Goal: Find specific page/section: Find specific page/section

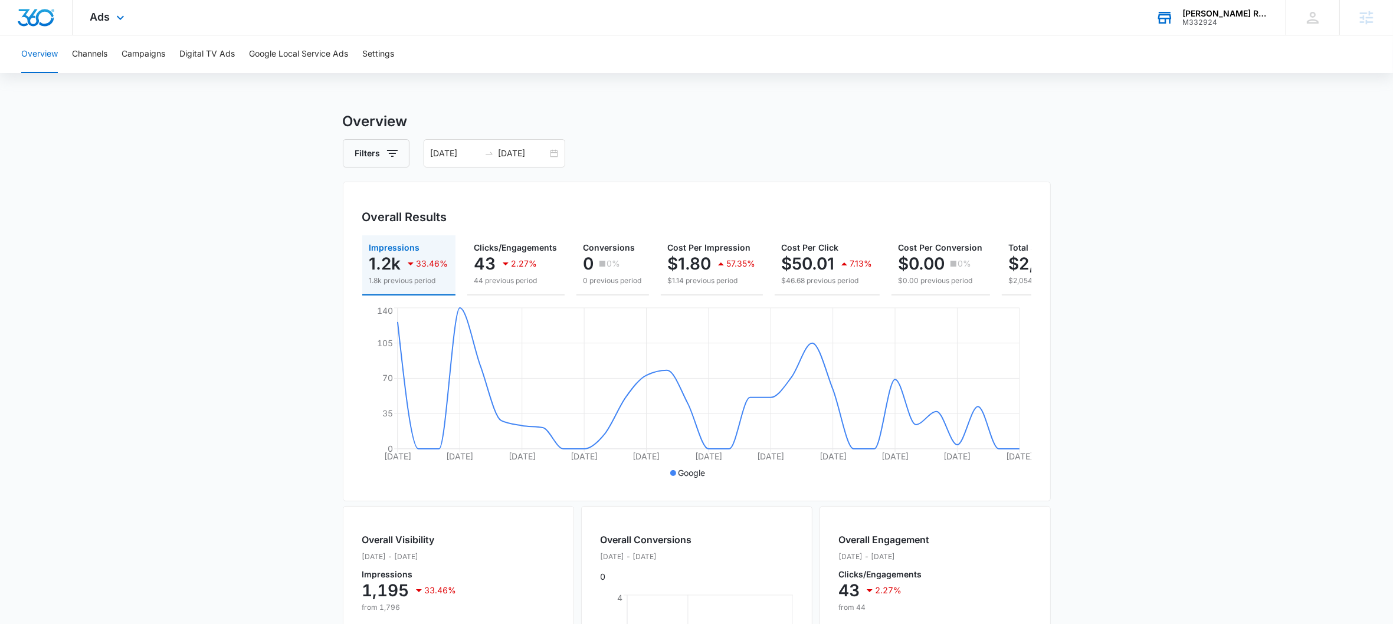
click at [1237, 12] on div "[PERSON_NAME] Roofing & Custom Homes LLC" at bounding box center [1225, 13] width 86 height 9
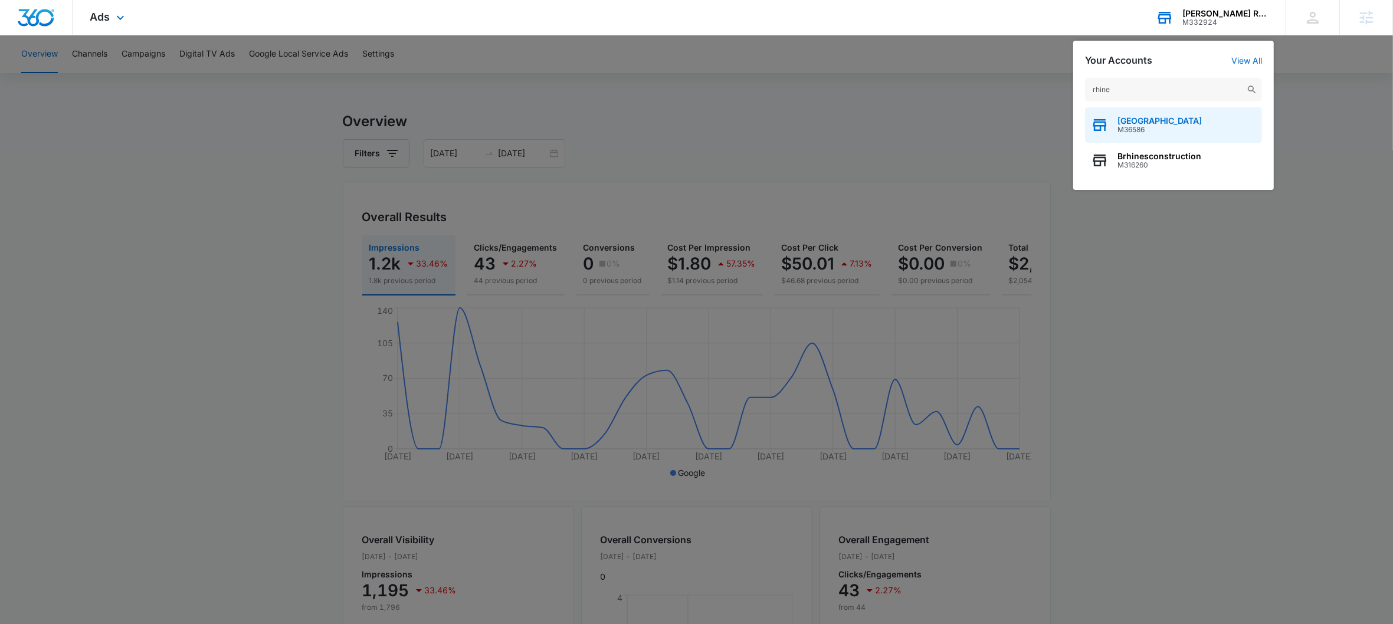
type input "rhine"
click at [1198, 123] on span "[GEOGRAPHIC_DATA]" at bounding box center [1159, 120] width 84 height 9
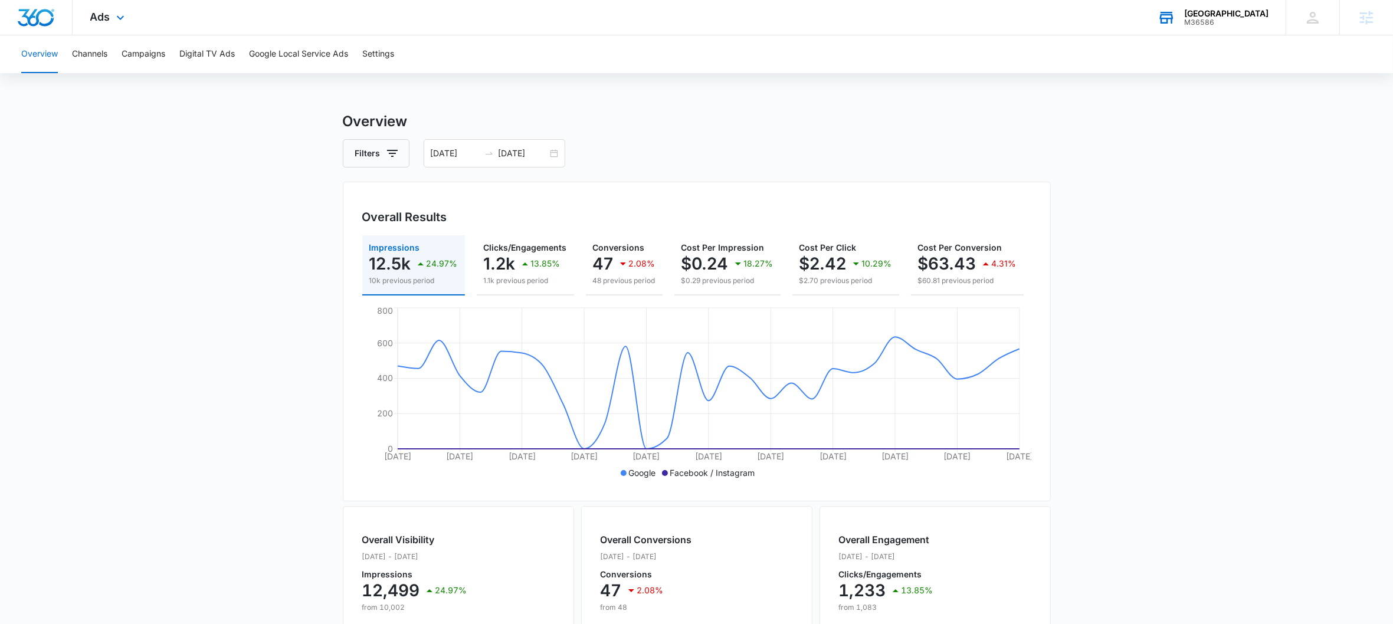
click at [116, 27] on div "Ads Apps Reputation Websites Forms CRM Email Social Shop Payments POS Content A…" at bounding box center [109, 17] width 73 height 35
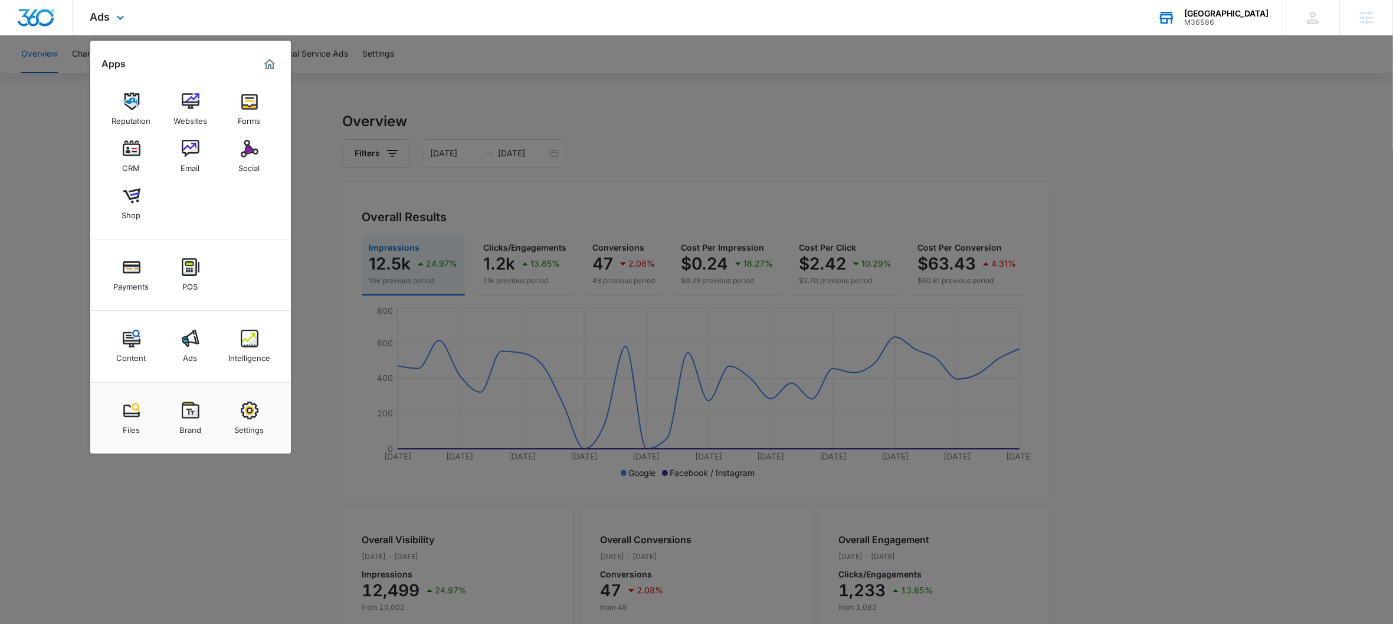
click at [232, 323] on div "Content Ads Intelligence" at bounding box center [190, 346] width 201 height 71
click at [252, 336] on img at bounding box center [250, 339] width 18 height 18
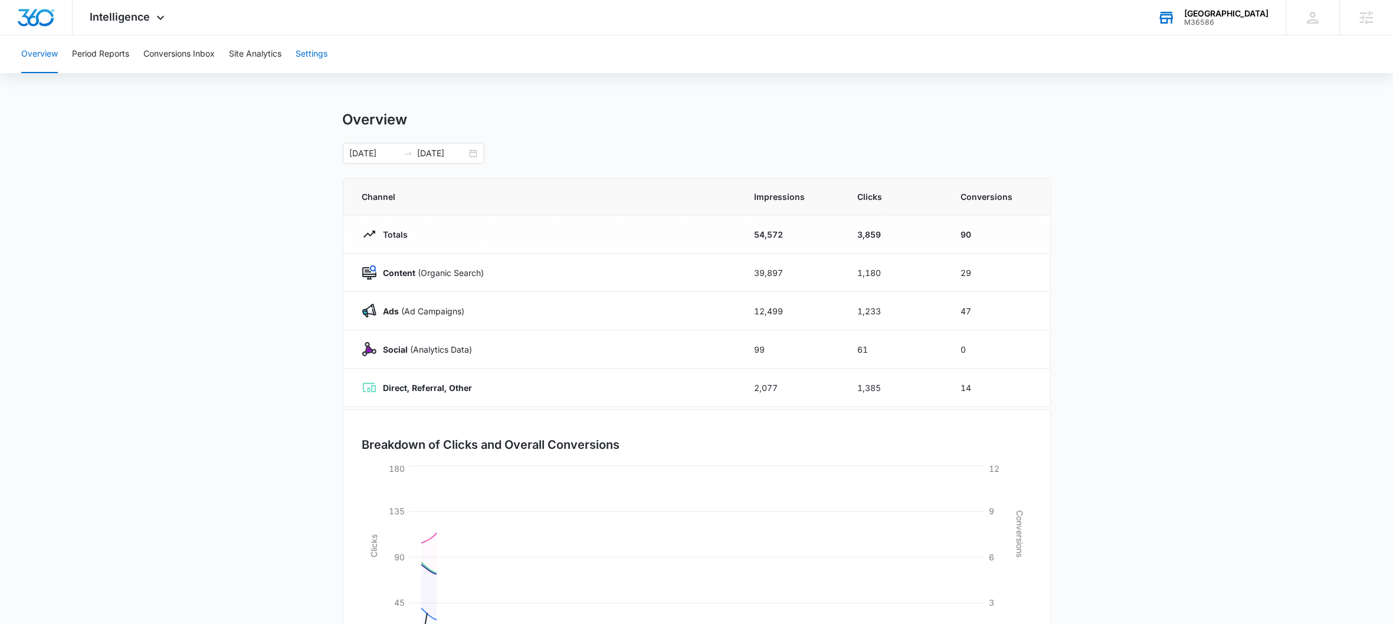
click at [305, 57] on button "Settings" at bounding box center [312, 54] width 32 height 38
